Goal: Understand process/instructions: Learn how to perform a task or action

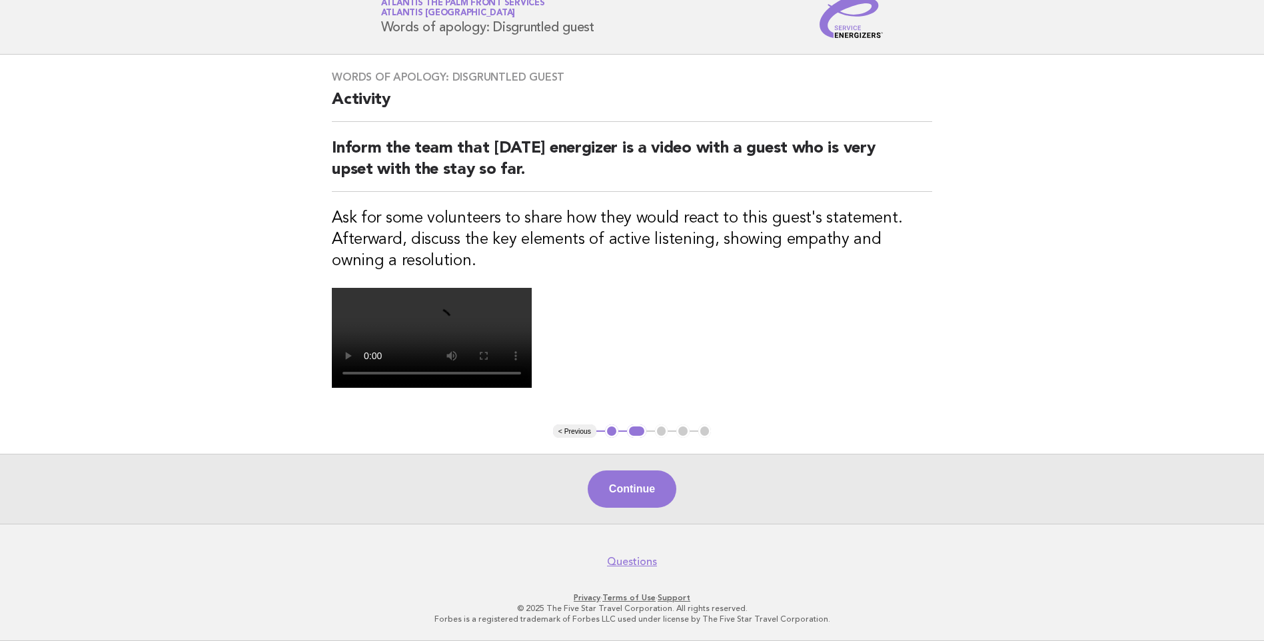
scroll to position [266, 0]
click at [636, 506] on button "Continue" at bounding box center [632, 488] width 89 height 37
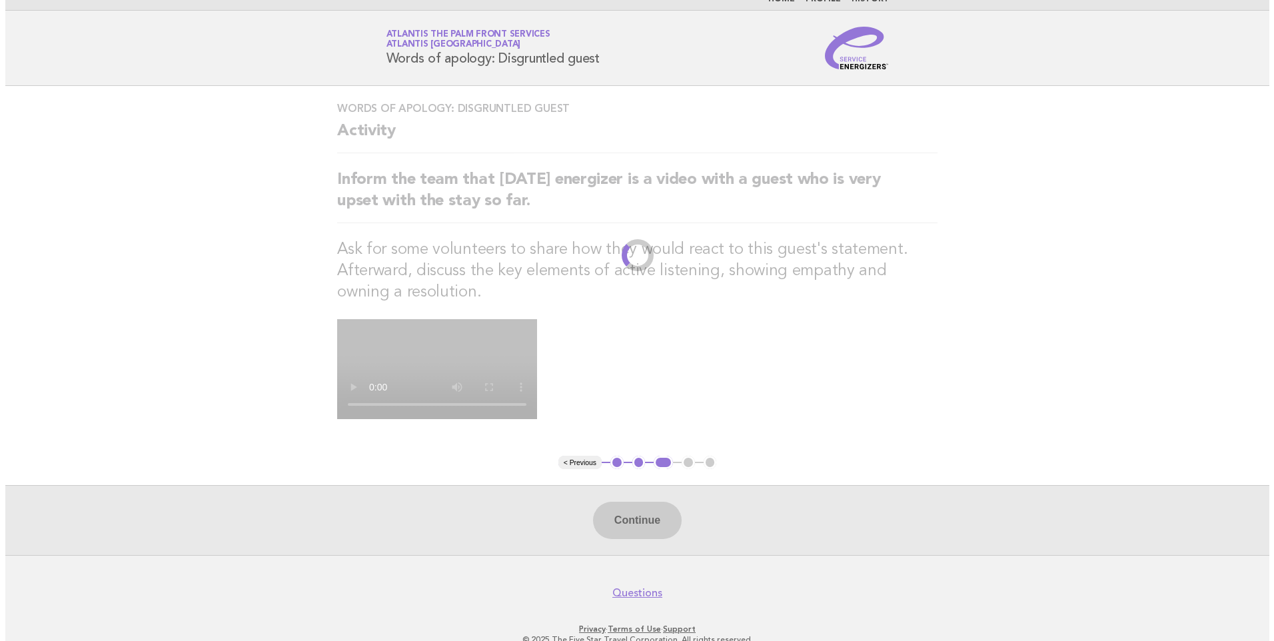
scroll to position [0, 0]
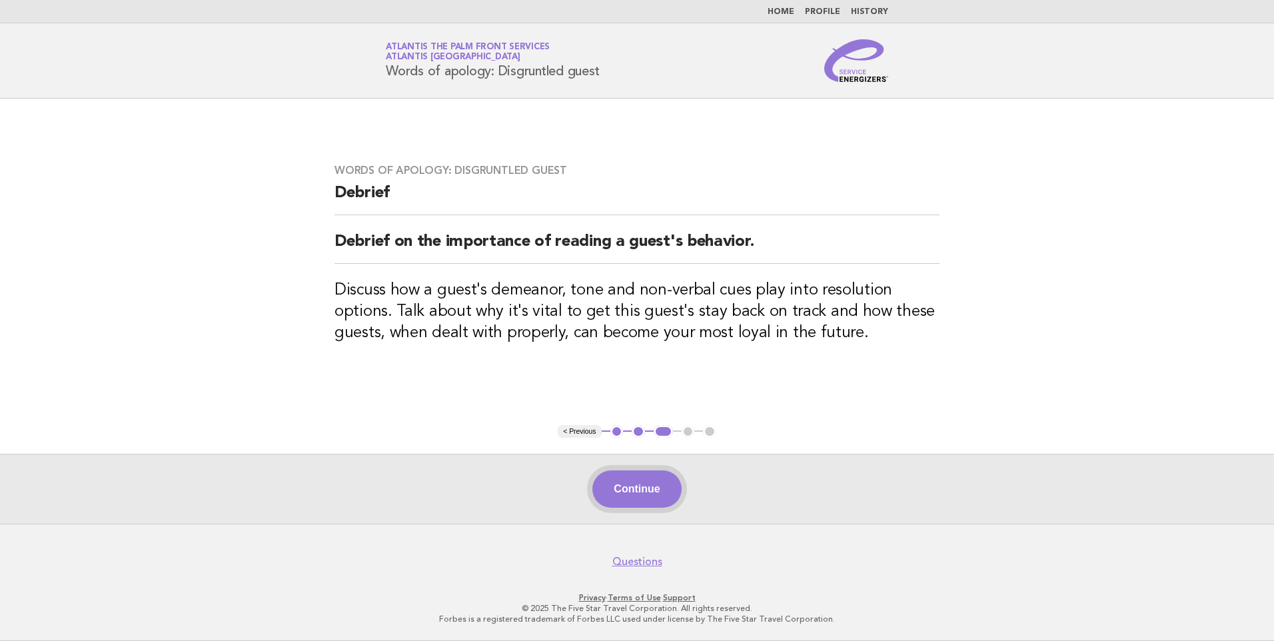
click at [648, 486] on button "Continue" at bounding box center [636, 488] width 89 height 37
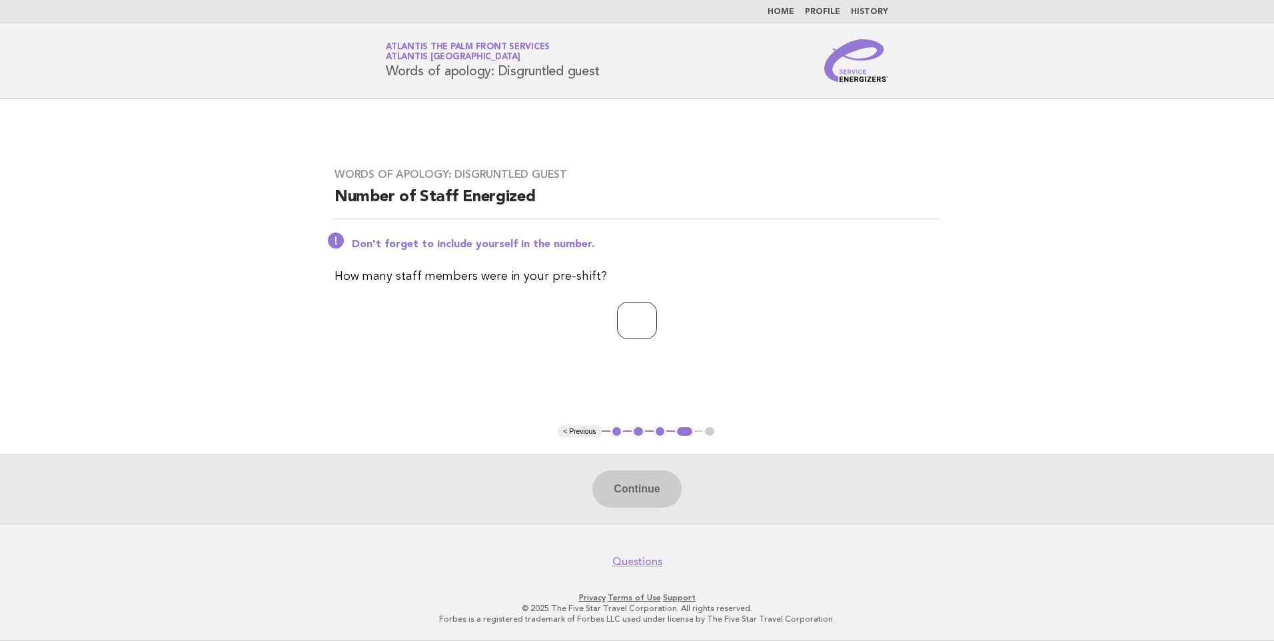
click at [628, 317] on input "number" at bounding box center [637, 320] width 40 height 37
type input "*"
click at [644, 489] on button "Continue" at bounding box center [636, 488] width 89 height 37
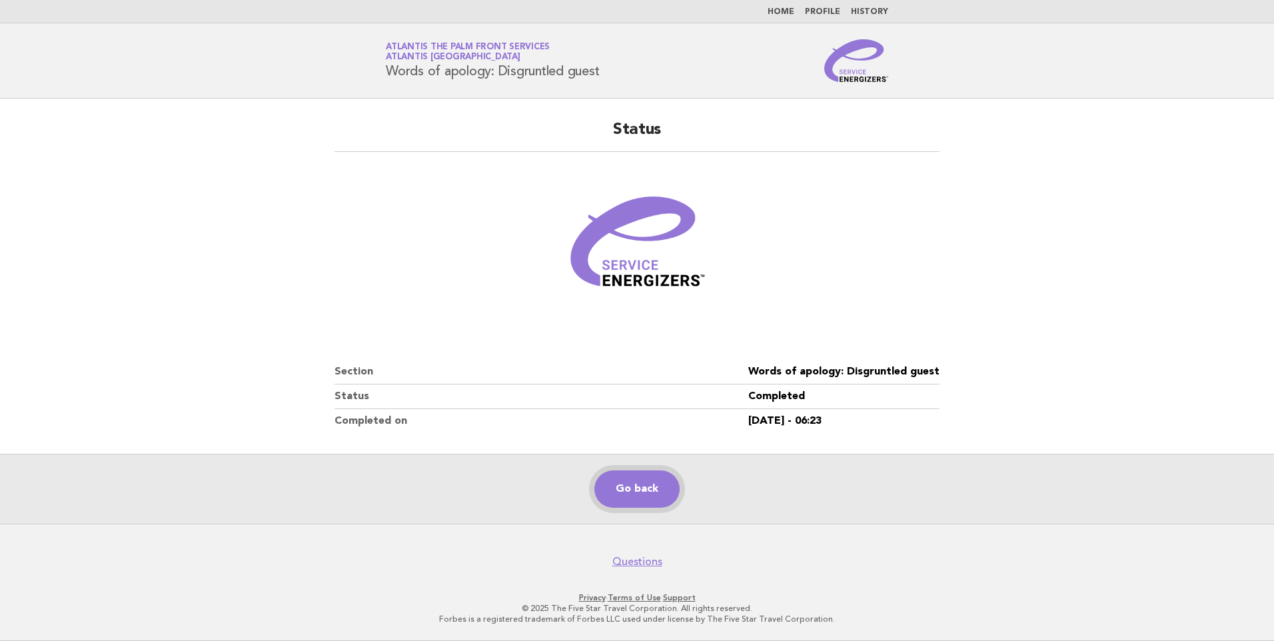
click at [643, 495] on link "Go back" at bounding box center [636, 488] width 85 height 37
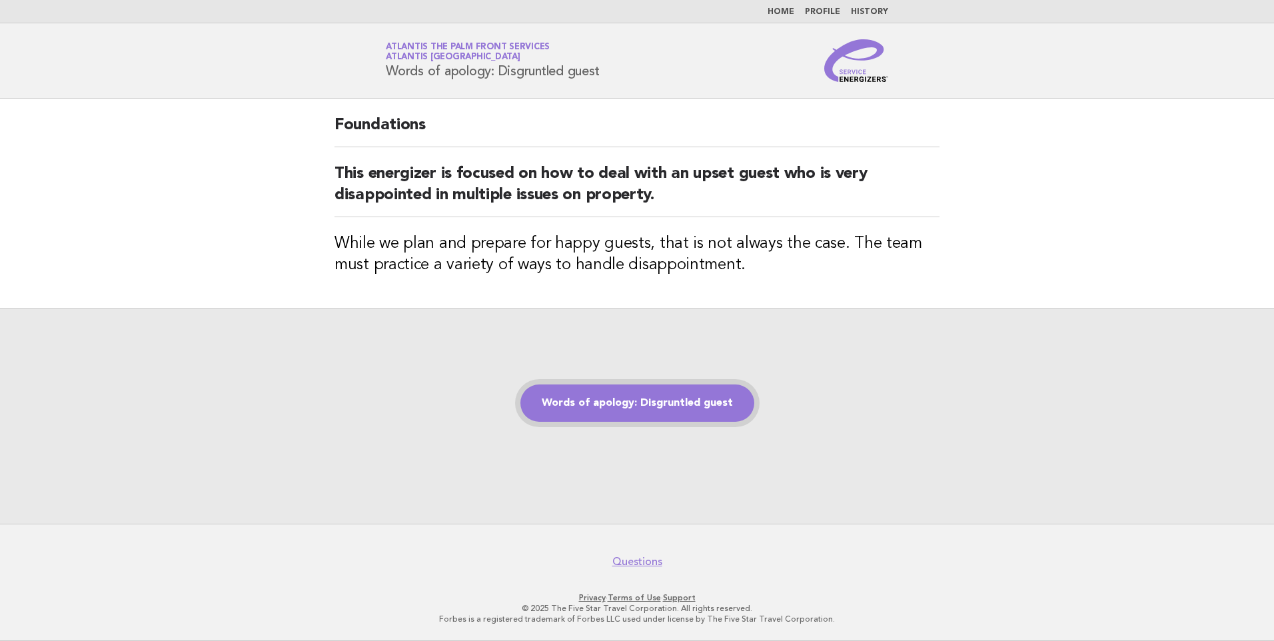
click at [624, 406] on link "Words of apology: Disgruntled guest" at bounding box center [637, 402] width 234 height 37
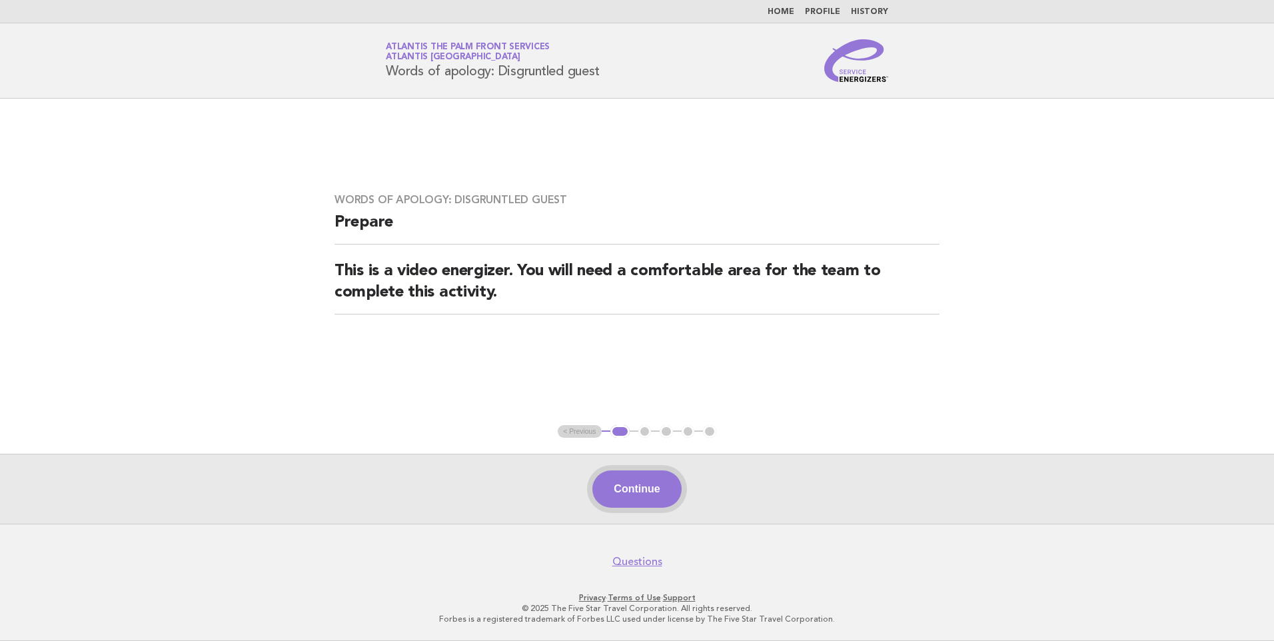
click at [639, 490] on button "Continue" at bounding box center [636, 488] width 89 height 37
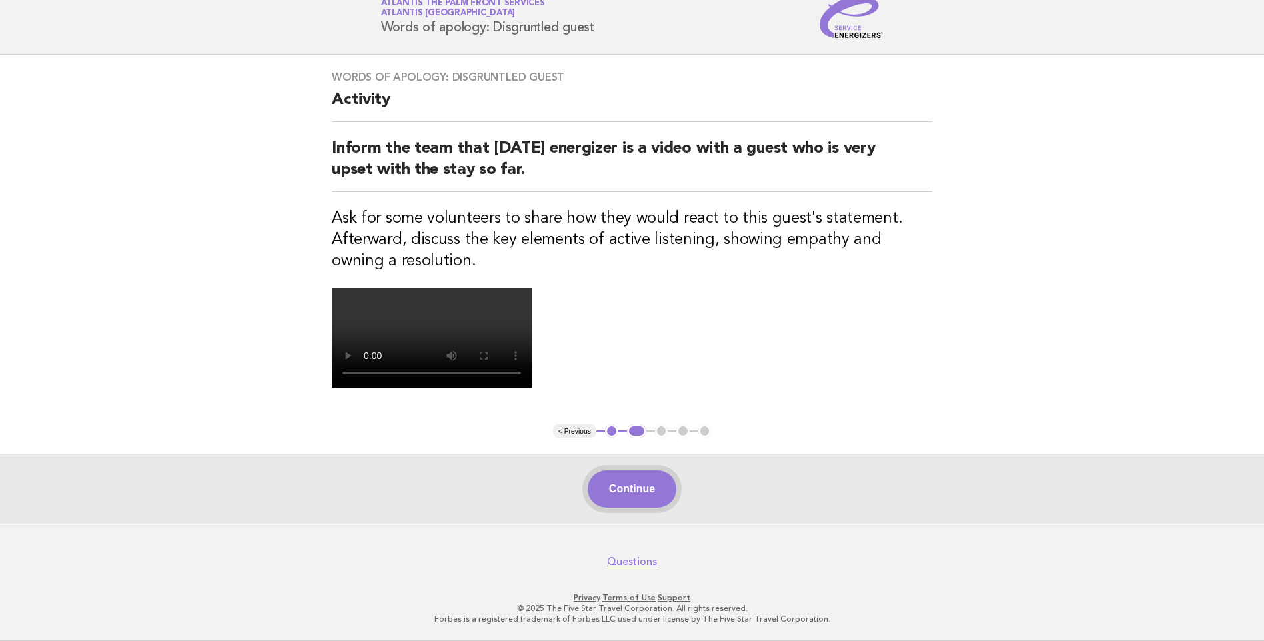
click at [634, 496] on button "Continue" at bounding box center [632, 488] width 89 height 37
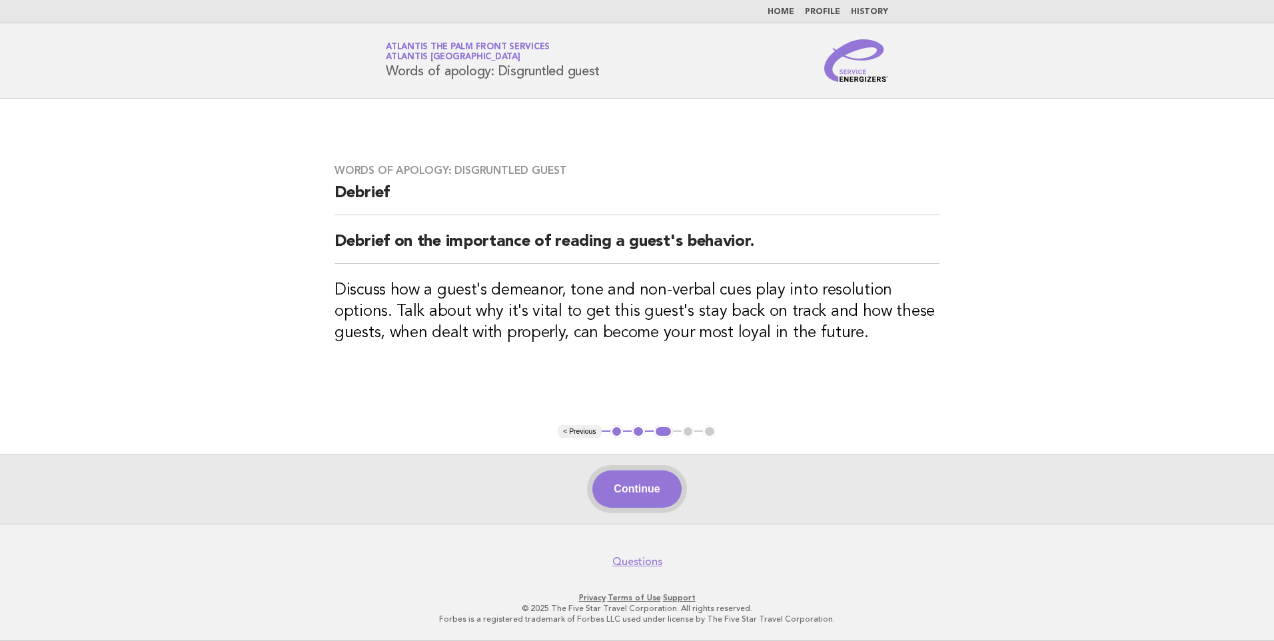
click at [644, 486] on button "Continue" at bounding box center [636, 488] width 89 height 37
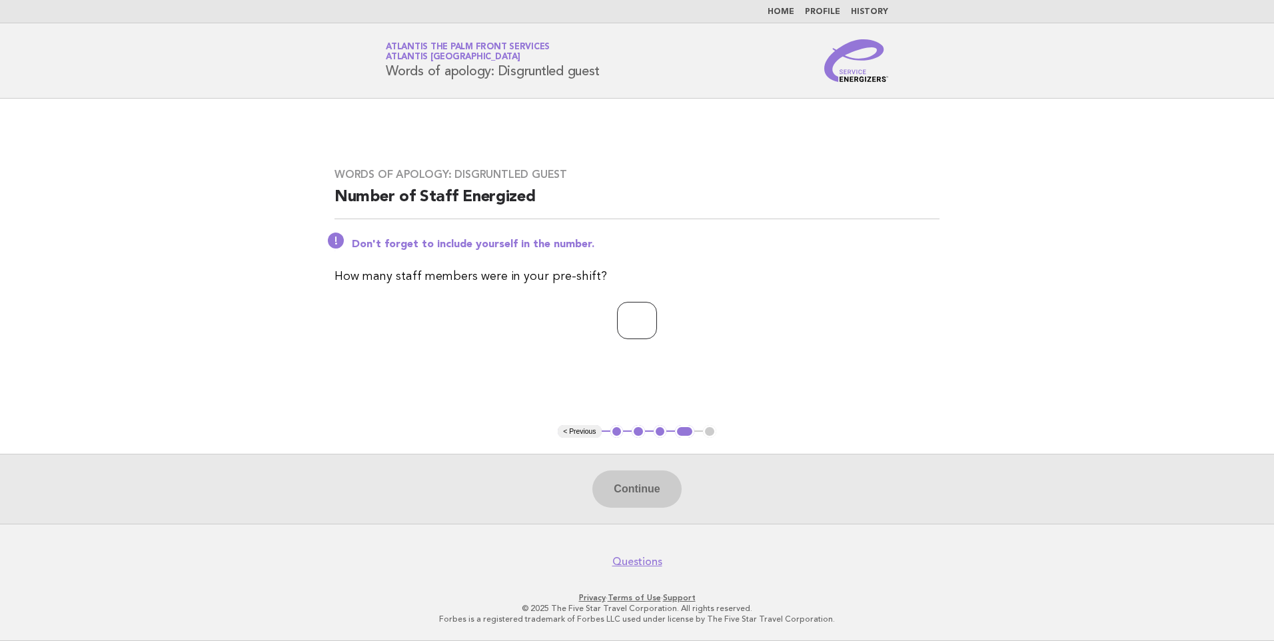
click at [640, 310] on input "number" at bounding box center [637, 320] width 40 height 37
type input "**"
click at [658, 480] on button "Continue" at bounding box center [636, 488] width 89 height 37
